Goal: Task Accomplishment & Management: Use online tool/utility

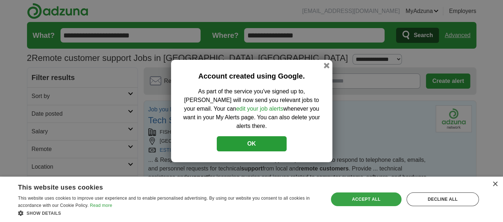
click at [351, 200] on div "Accept all" at bounding box center [366, 199] width 70 height 14
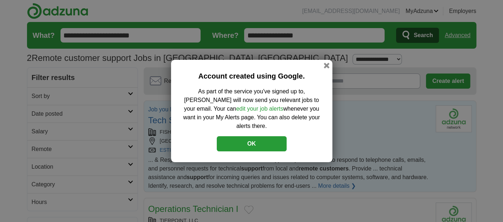
click at [251, 139] on button "OK" at bounding box center [252, 143] width 70 height 15
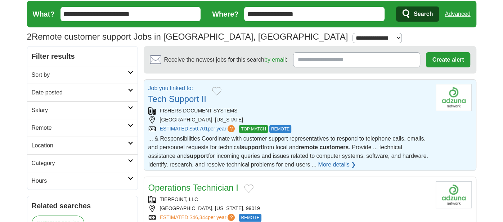
scroll to position [31, 0]
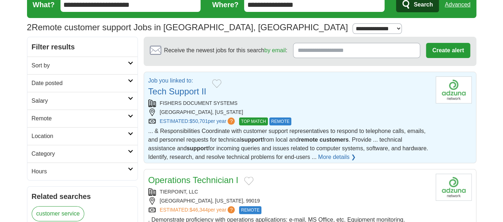
click at [332, 50] on input "Receive the newest jobs for this search by email :" at bounding box center [356, 50] width 127 height 15
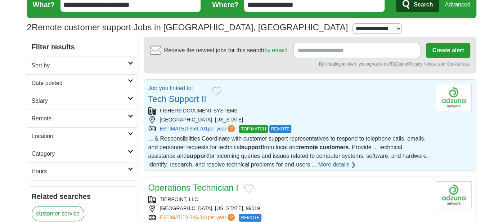
type input "**********"
drag, startPoint x: 437, startPoint y: 49, endPoint x: 422, endPoint y: 66, distance: 23.5
click at [437, 49] on button "Create alert" at bounding box center [448, 50] width 44 height 15
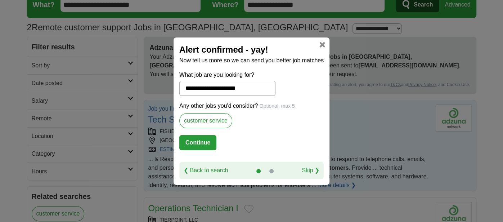
click at [202, 122] on label "customer service" at bounding box center [205, 120] width 53 height 15
click at [206, 121] on label "customer service" at bounding box center [205, 120] width 53 height 15
click at [199, 122] on label "customer service" at bounding box center [205, 120] width 53 height 15
click at [204, 121] on label "customer service" at bounding box center [205, 120] width 53 height 15
click at [310, 169] on link "Skip ❯" at bounding box center [310, 170] width 18 height 9
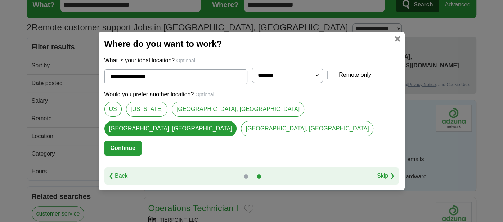
click at [132, 140] on button "Continue" at bounding box center [122, 147] width 37 height 15
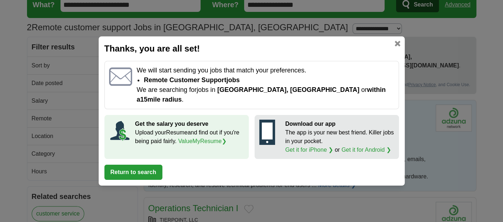
click at [398, 46] on link at bounding box center [397, 44] width 6 height 6
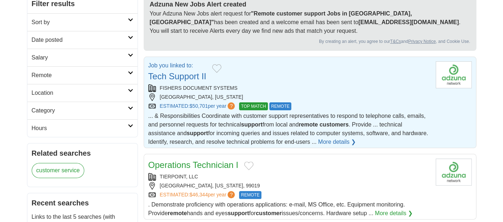
scroll to position [51, 0]
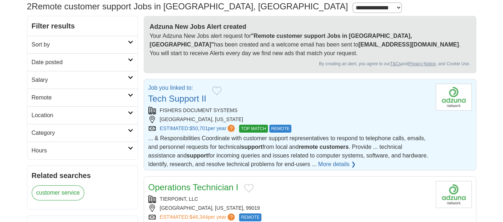
click at [217, 91] on button "Add to favorite jobs" at bounding box center [216, 90] width 9 height 9
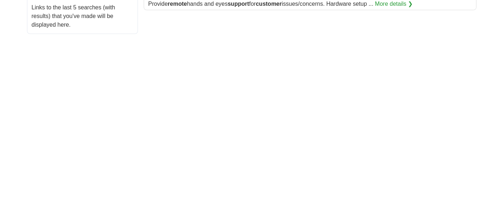
scroll to position [283, 0]
